Goal: Task Accomplishment & Management: Use online tool/utility

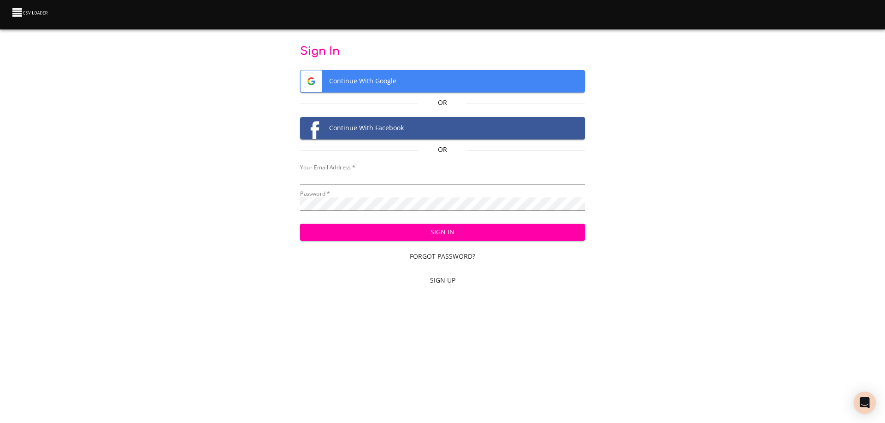
type input "bill@pittmandental.com"
click at [428, 231] on span "Sign In" at bounding box center [442, 233] width 270 height 12
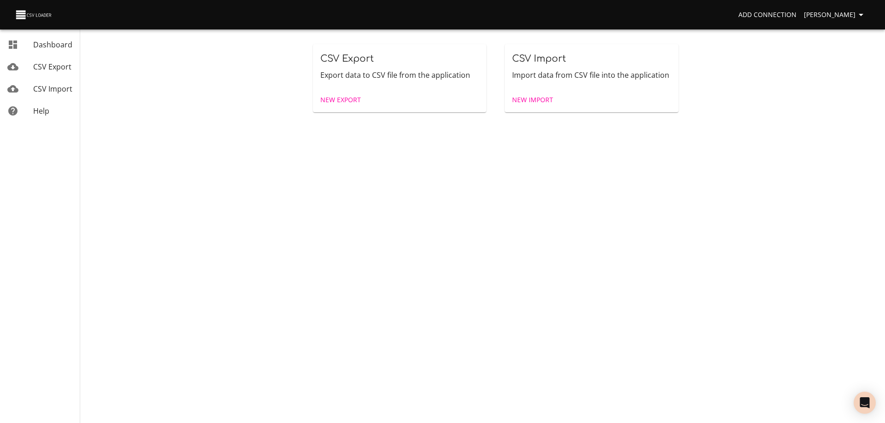
click at [546, 101] on span "New Import" at bounding box center [532, 100] width 41 height 12
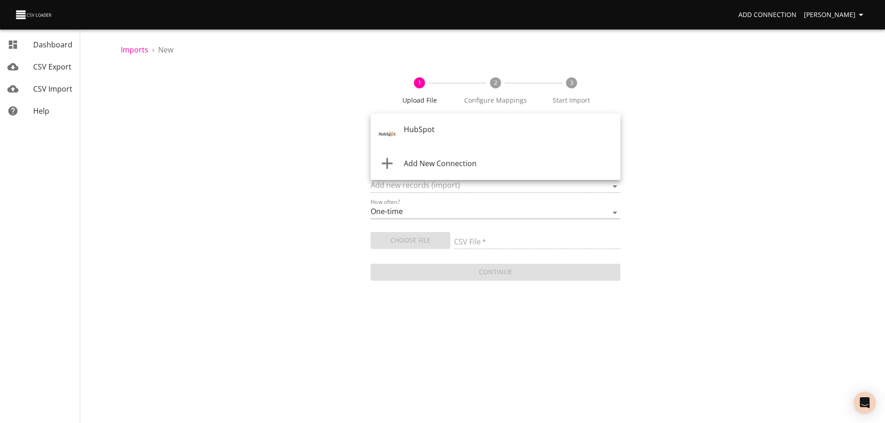
click at [453, 128] on body "Add Connection [PERSON_NAME] Dashboard CSV Export CSV Import Help Imports › New…" at bounding box center [442, 211] width 885 height 423
click at [448, 133] on div "HubSpot" at bounding box center [508, 135] width 209 height 22
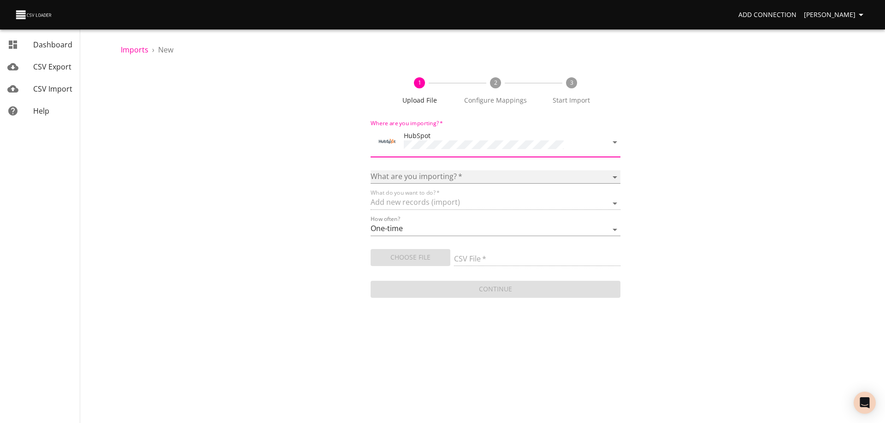
click at [446, 172] on select "Calls Companies Contacts Deals Emails Line items Meetings Notes Products Tasks …" at bounding box center [495, 176] width 250 height 13
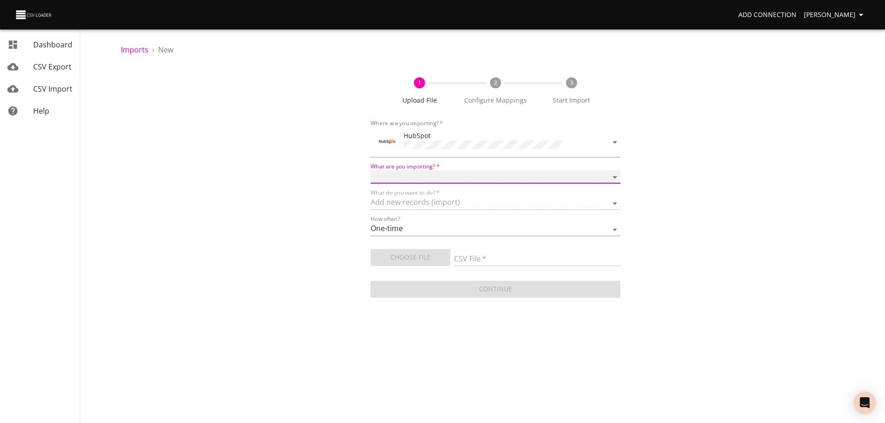
select select "deals"
click at [370, 170] on select "Calls Companies Contacts Deals Emails Line items Meetings Notes Products Tasks …" at bounding box center [495, 176] width 250 height 13
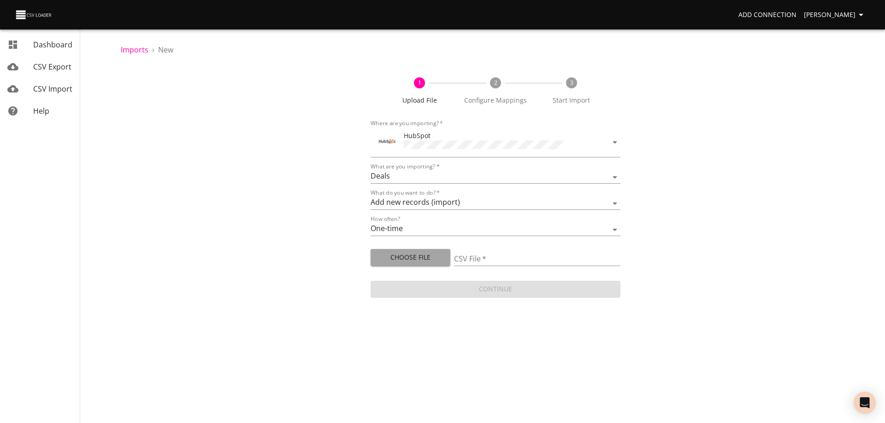
click at [431, 261] on span "Choose File" at bounding box center [410, 258] width 65 height 12
type input "Doctor Daily Sales 09162025.csv"
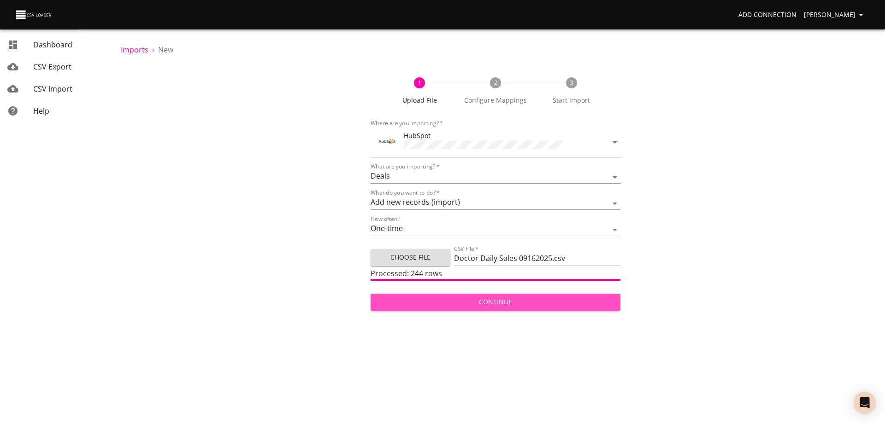
click at [494, 301] on span "Continue" at bounding box center [495, 303] width 235 height 12
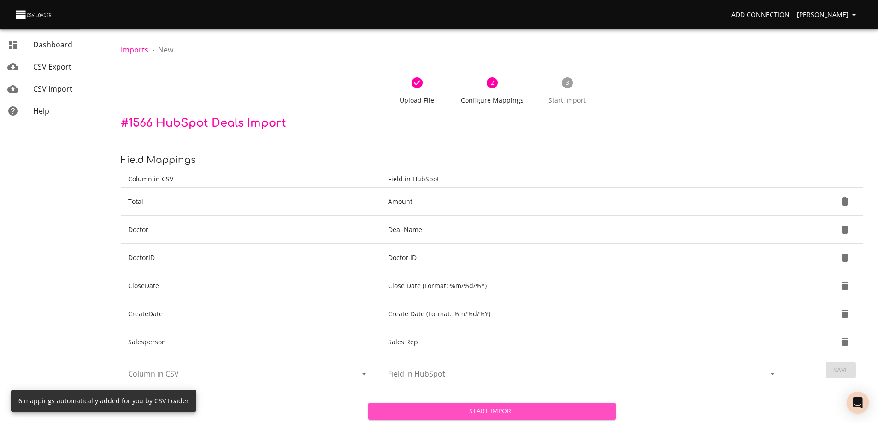
click at [488, 410] on span "Start Import" at bounding box center [492, 412] width 233 height 12
